Goal: Task Accomplishment & Management: Use online tool/utility

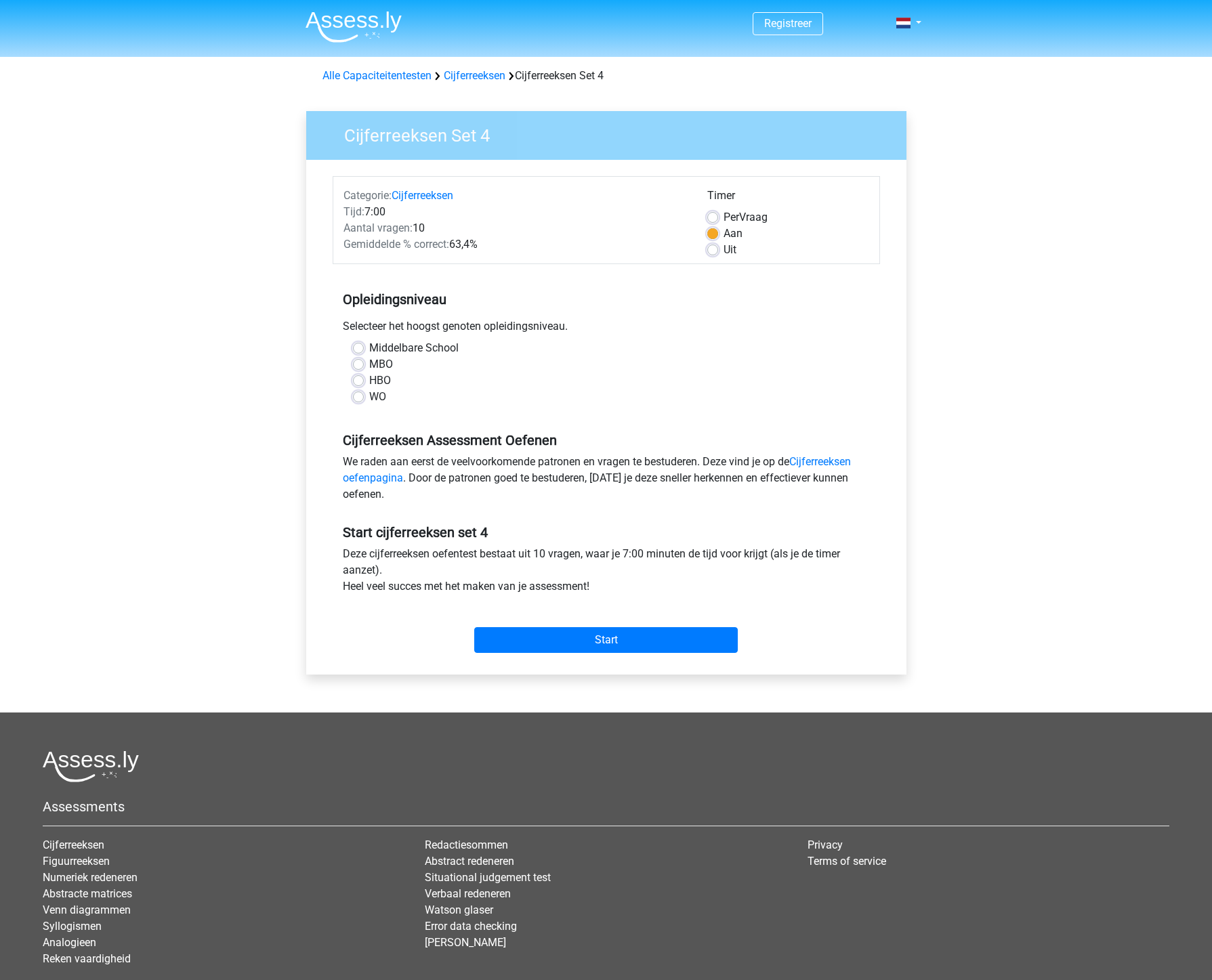
click at [361, 370] on div "MBO" at bounding box center [607, 364] width 507 height 16
click at [369, 362] on label "MBO" at bounding box center [381, 364] width 24 height 16
click at [355, 362] on input "MBO" at bounding box center [358, 363] width 10 height 13
radio input "true"
click at [549, 639] on input "Start" at bounding box center [605, 640] width 263 height 26
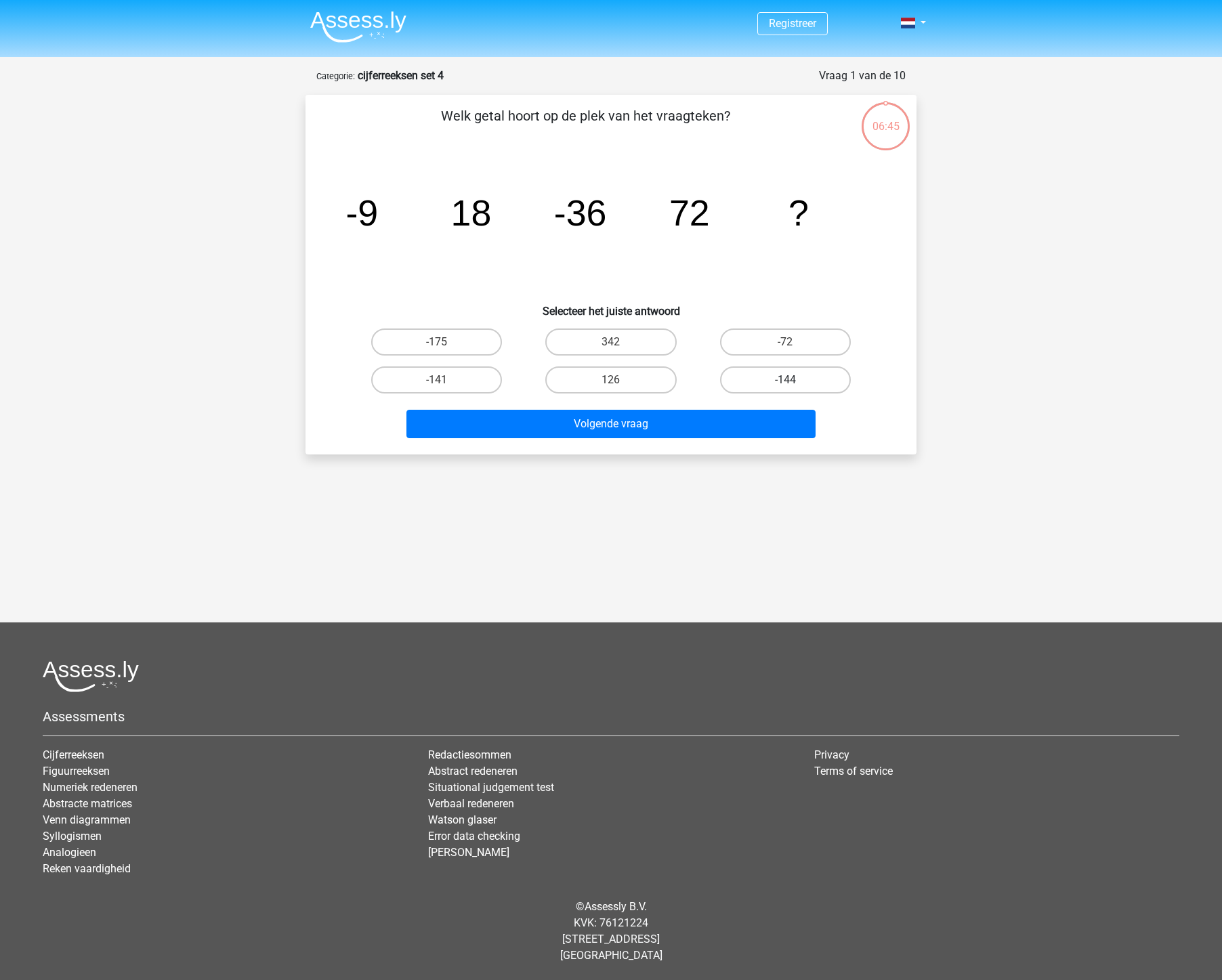
click at [753, 379] on label "-144" at bounding box center [785, 380] width 131 height 28
click at [785, 380] on input "-144" at bounding box center [789, 384] width 9 height 9
radio input "true"
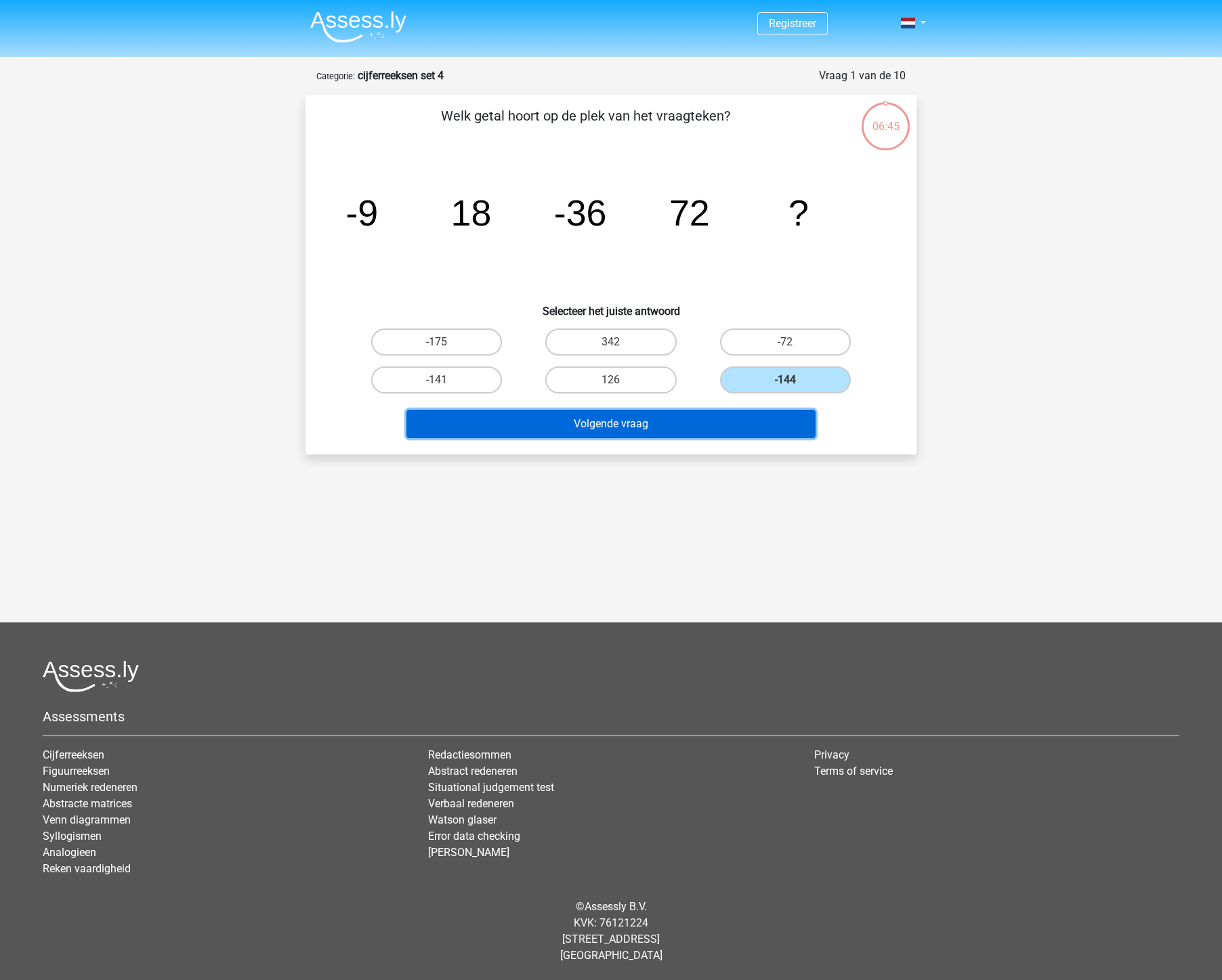
click at [715, 424] on button "Volgende vraag" at bounding box center [611, 424] width 410 height 28
